Goal: Transaction & Acquisition: Download file/media

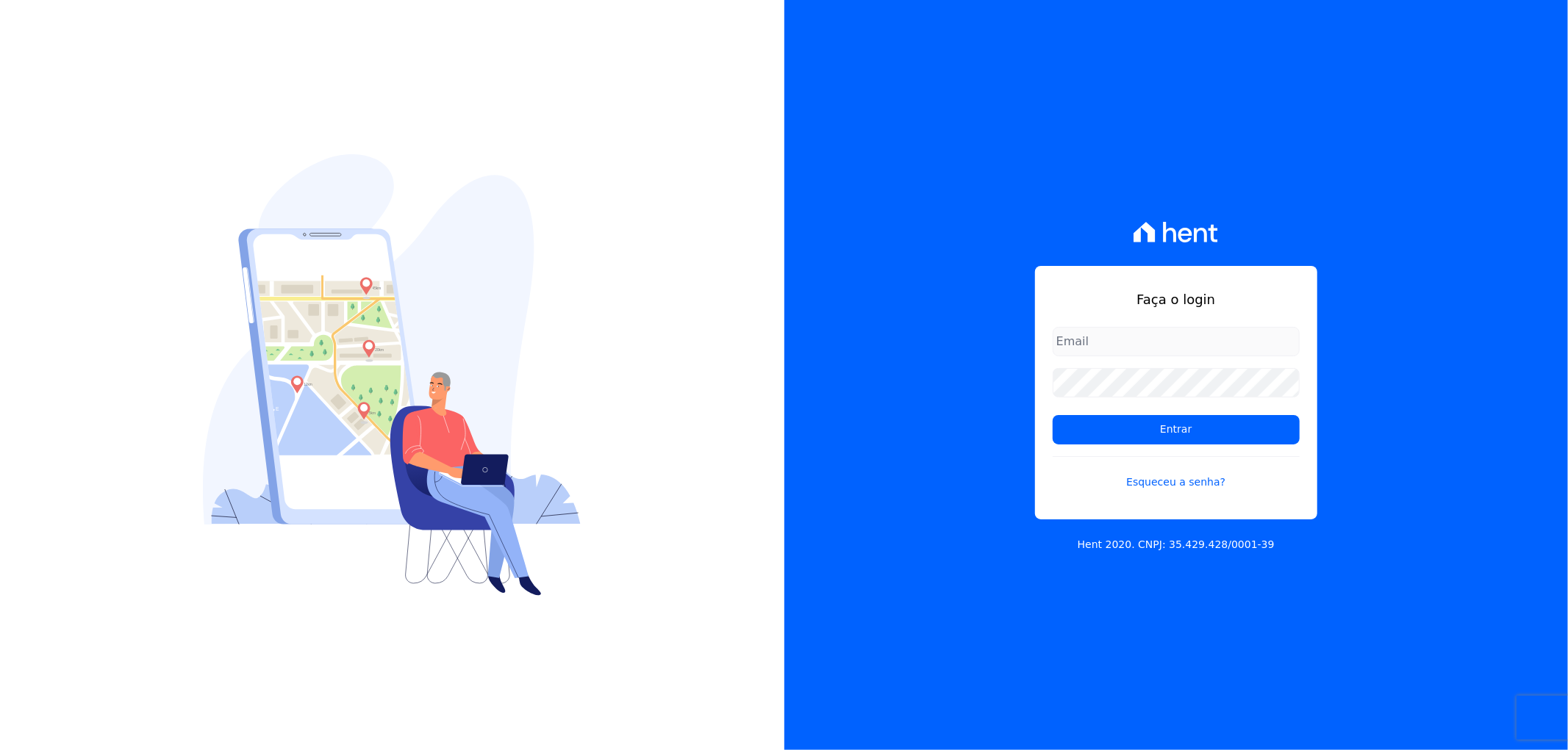
click at [1095, 344] on input "email" at bounding box center [1176, 342] width 247 height 29
click at [1118, 343] on input "ar" at bounding box center [1176, 342] width 247 height 29
click at [1144, 350] on input "art" at bounding box center [1176, 342] width 247 height 29
type input "[PERSON_NAME][EMAIL_ADDRESS][DOMAIN_NAME]"
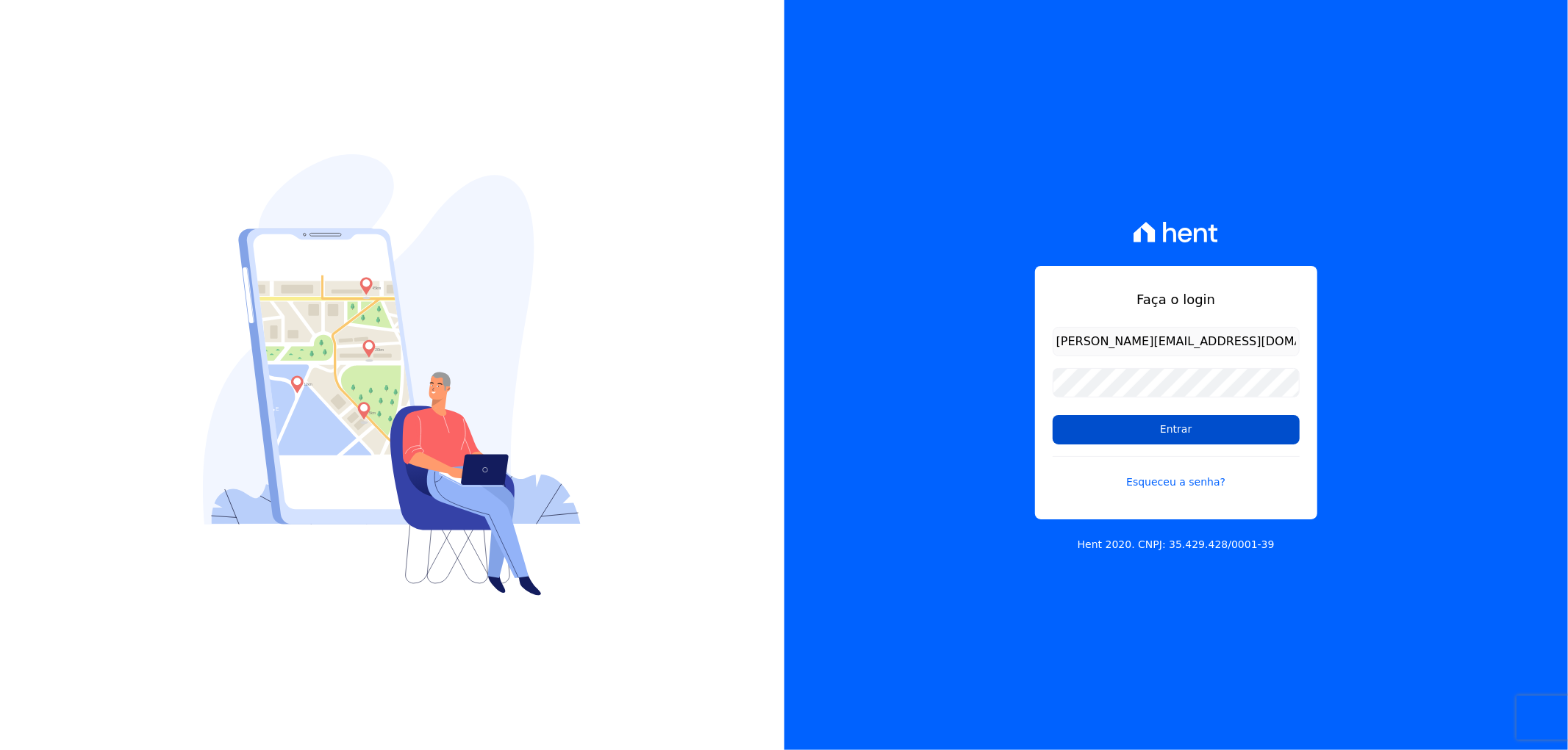
click at [1110, 418] on input "Entrar" at bounding box center [1176, 430] width 247 height 29
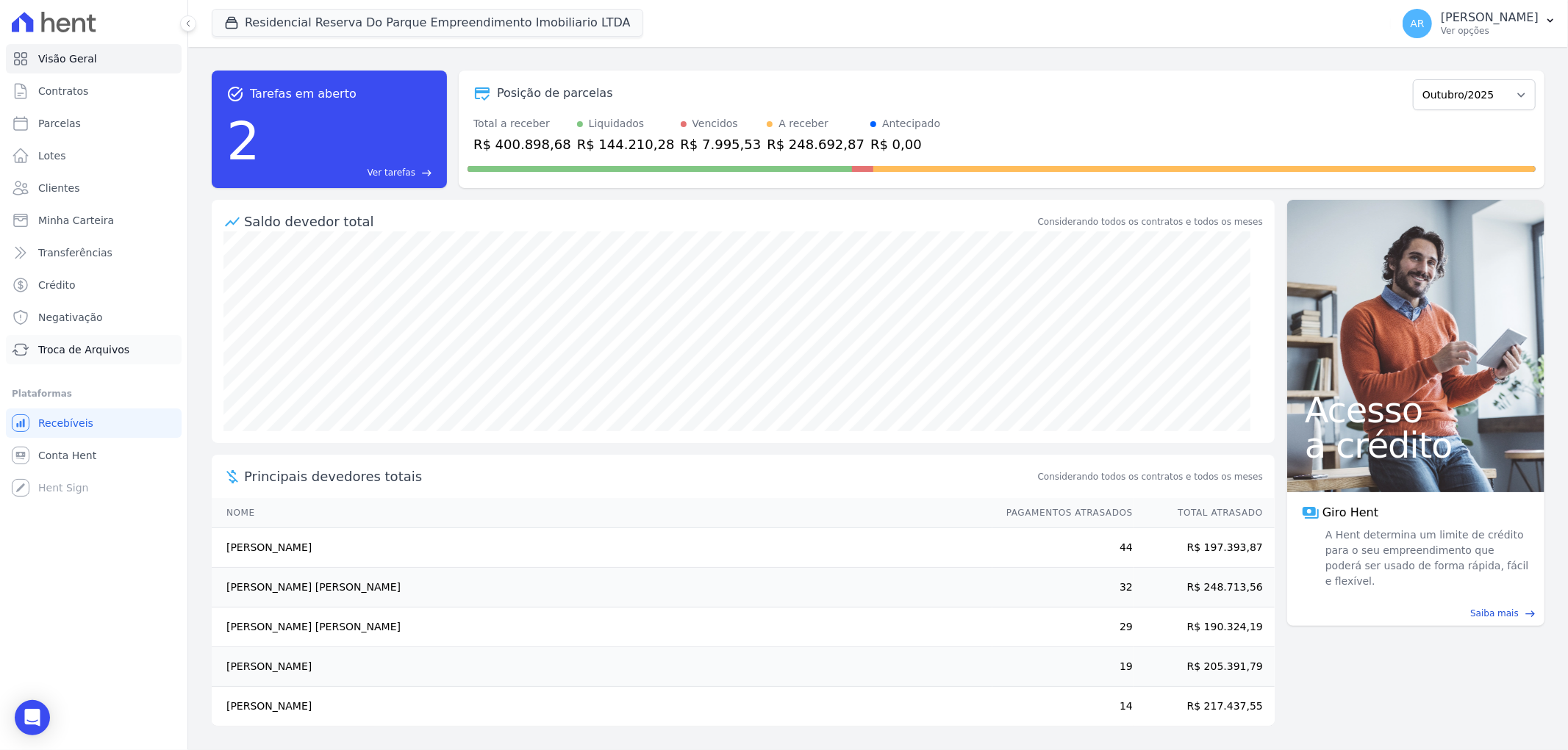
click at [68, 353] on span "Troca de Arquivos" at bounding box center [84, 350] width 91 height 15
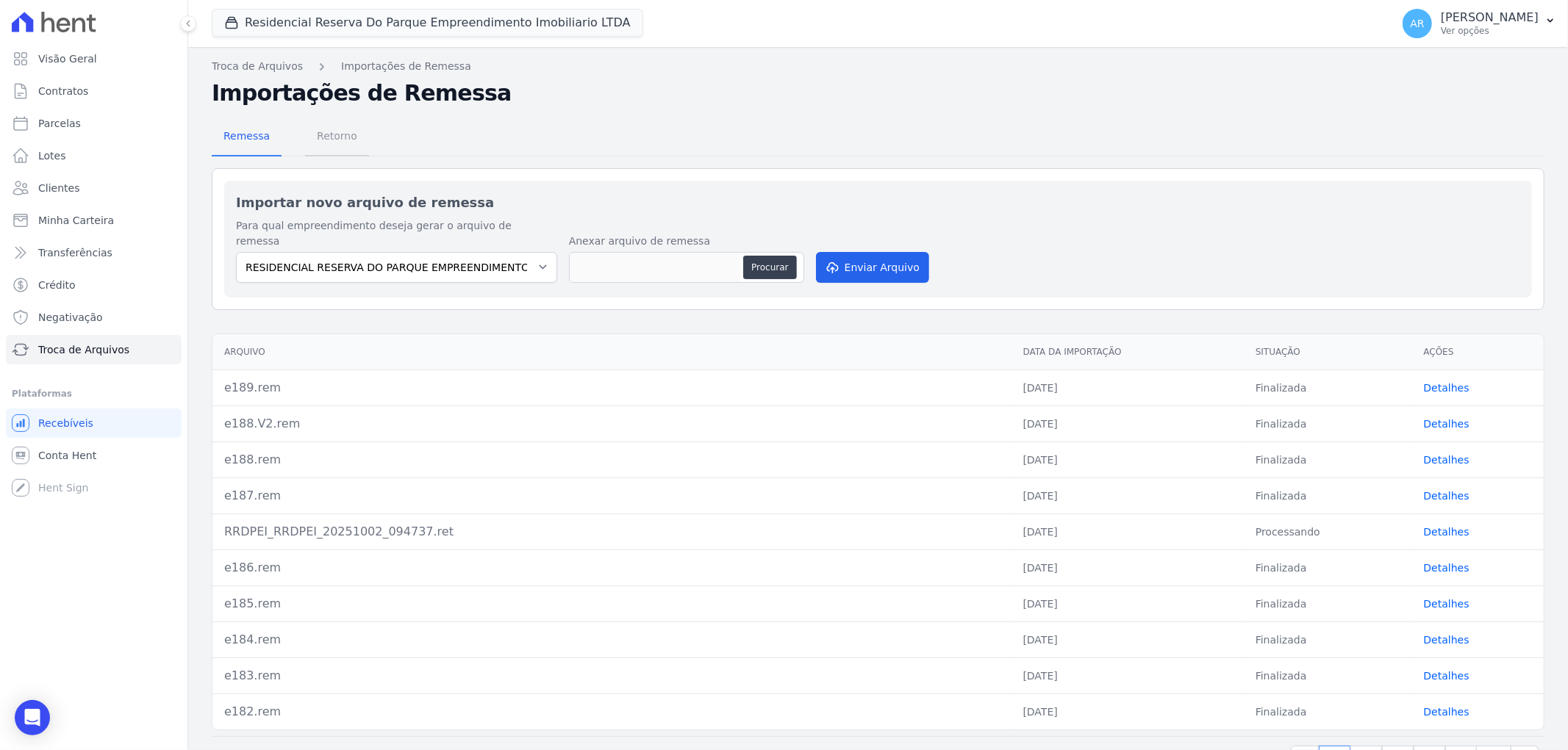
click at [333, 142] on span "Retorno" at bounding box center [337, 136] width 58 height 29
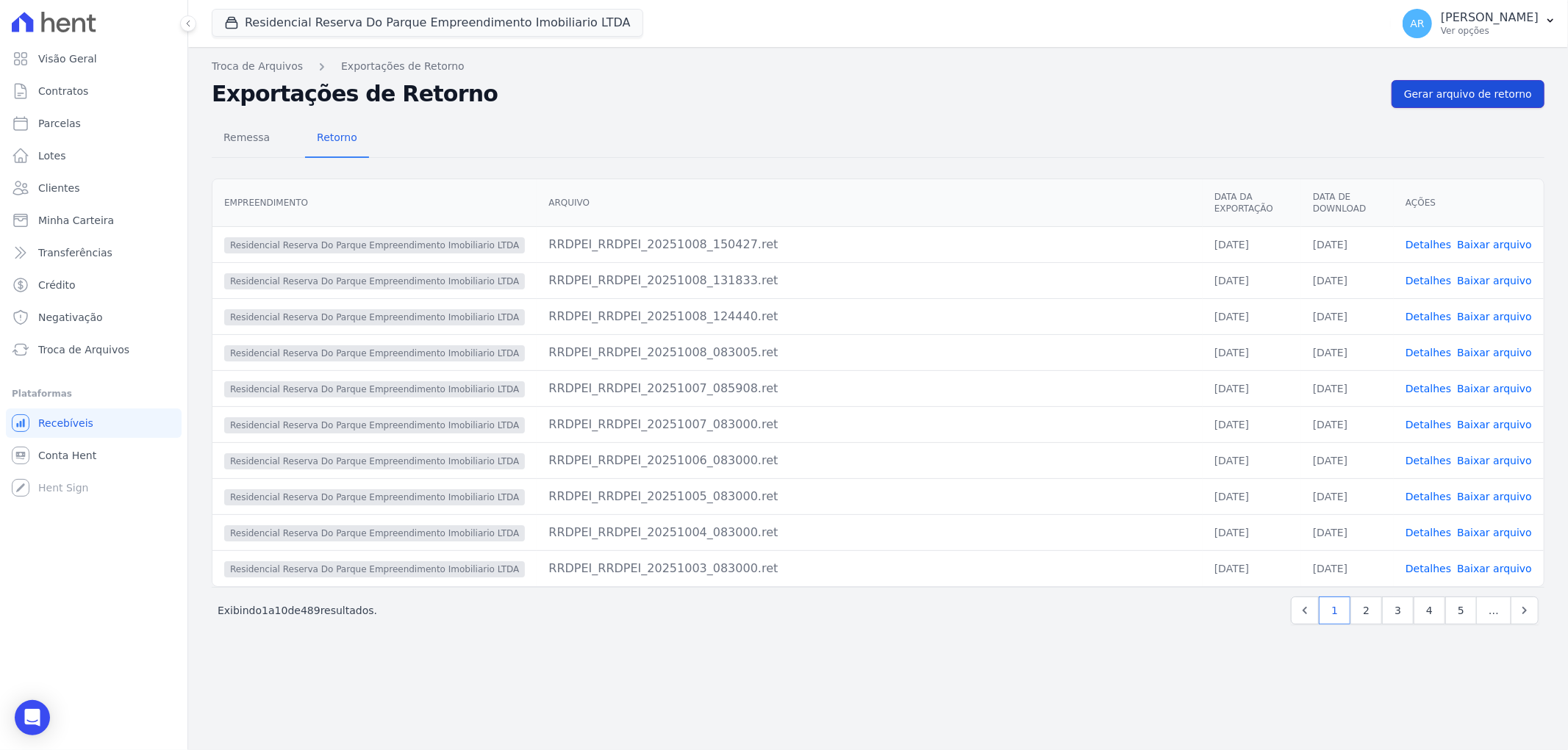
click at [1473, 94] on span "Gerar arquivo de retorno" at bounding box center [1468, 94] width 128 height 15
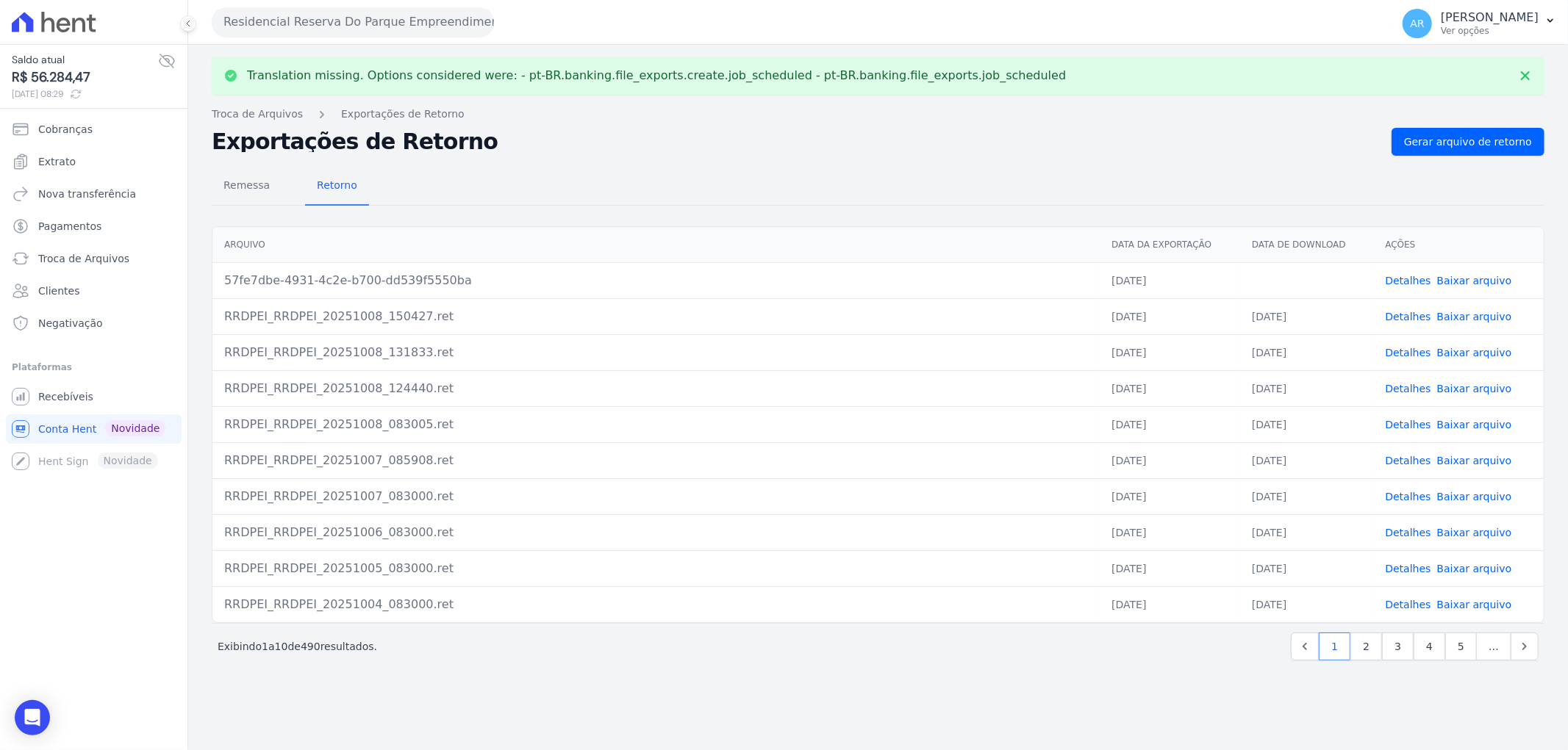
click at [1417, 275] on link "Detalhes" at bounding box center [1408, 281] width 46 height 12
click at [1446, 141] on span "Gerar arquivo de retorno" at bounding box center [1468, 141] width 128 height 15
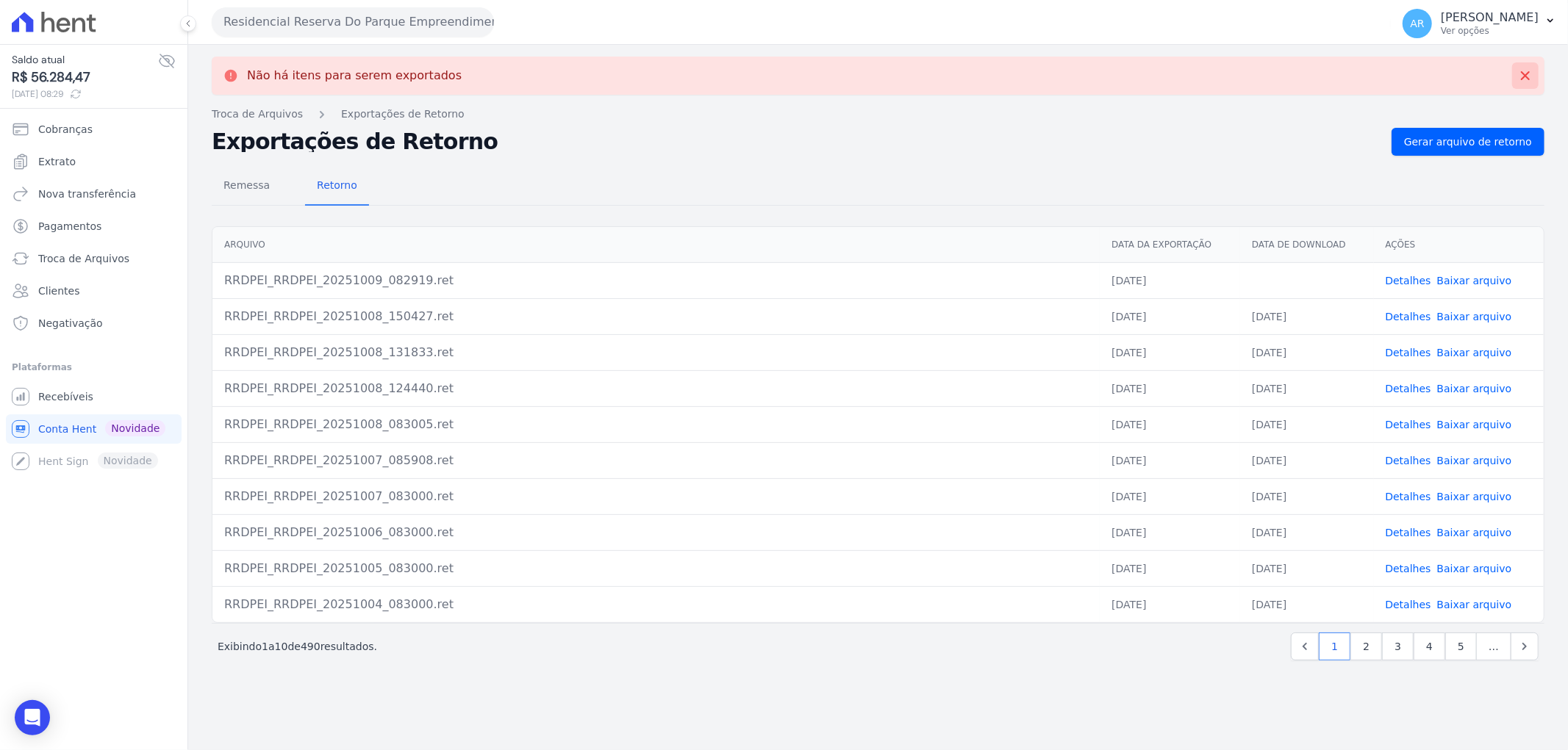
click at [1534, 70] on button at bounding box center [1525, 76] width 27 height 27
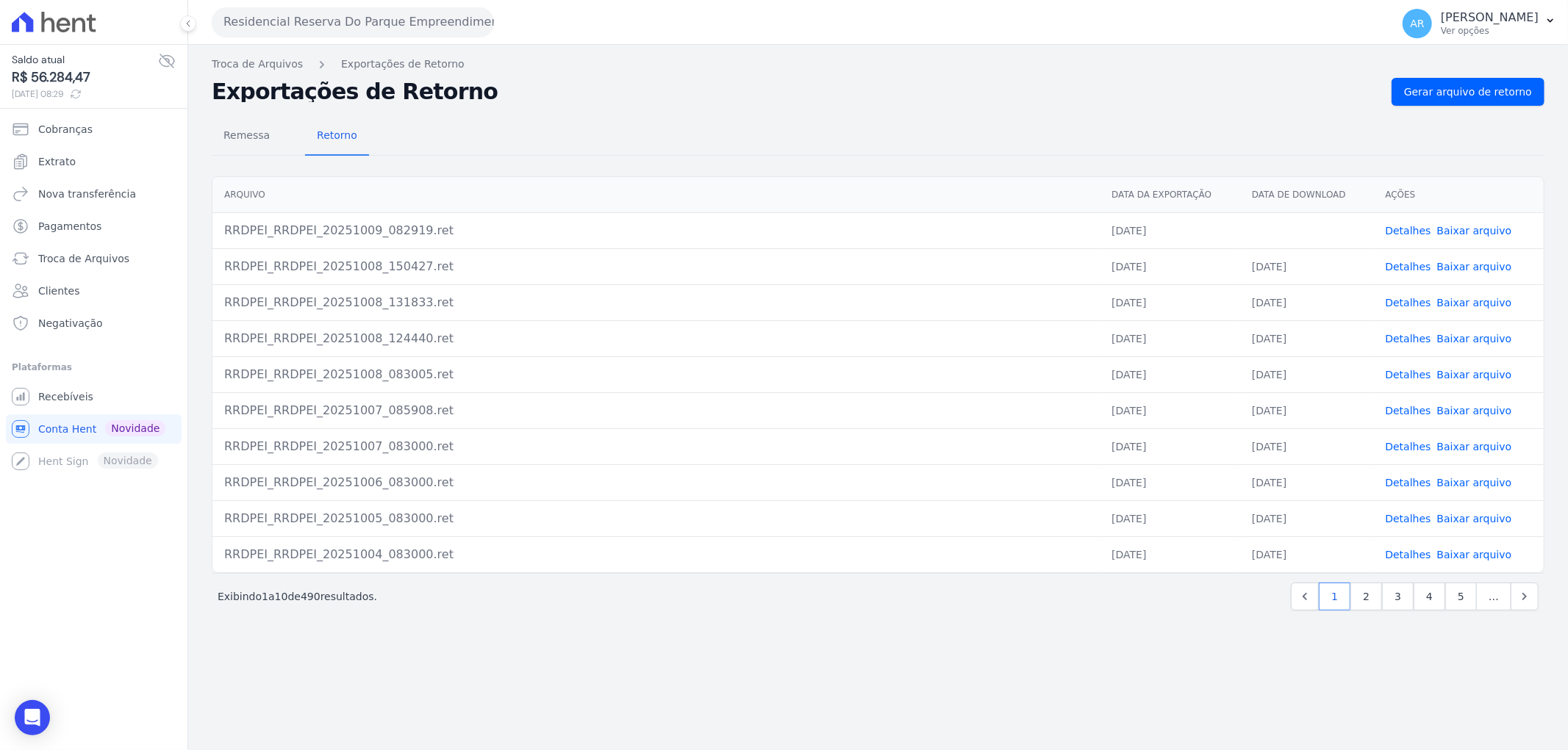
click at [1476, 228] on link "Baixar arquivo" at bounding box center [1474, 231] width 75 height 12
